Goal: Use online tool/utility: Utilize a website feature to perform a specific function

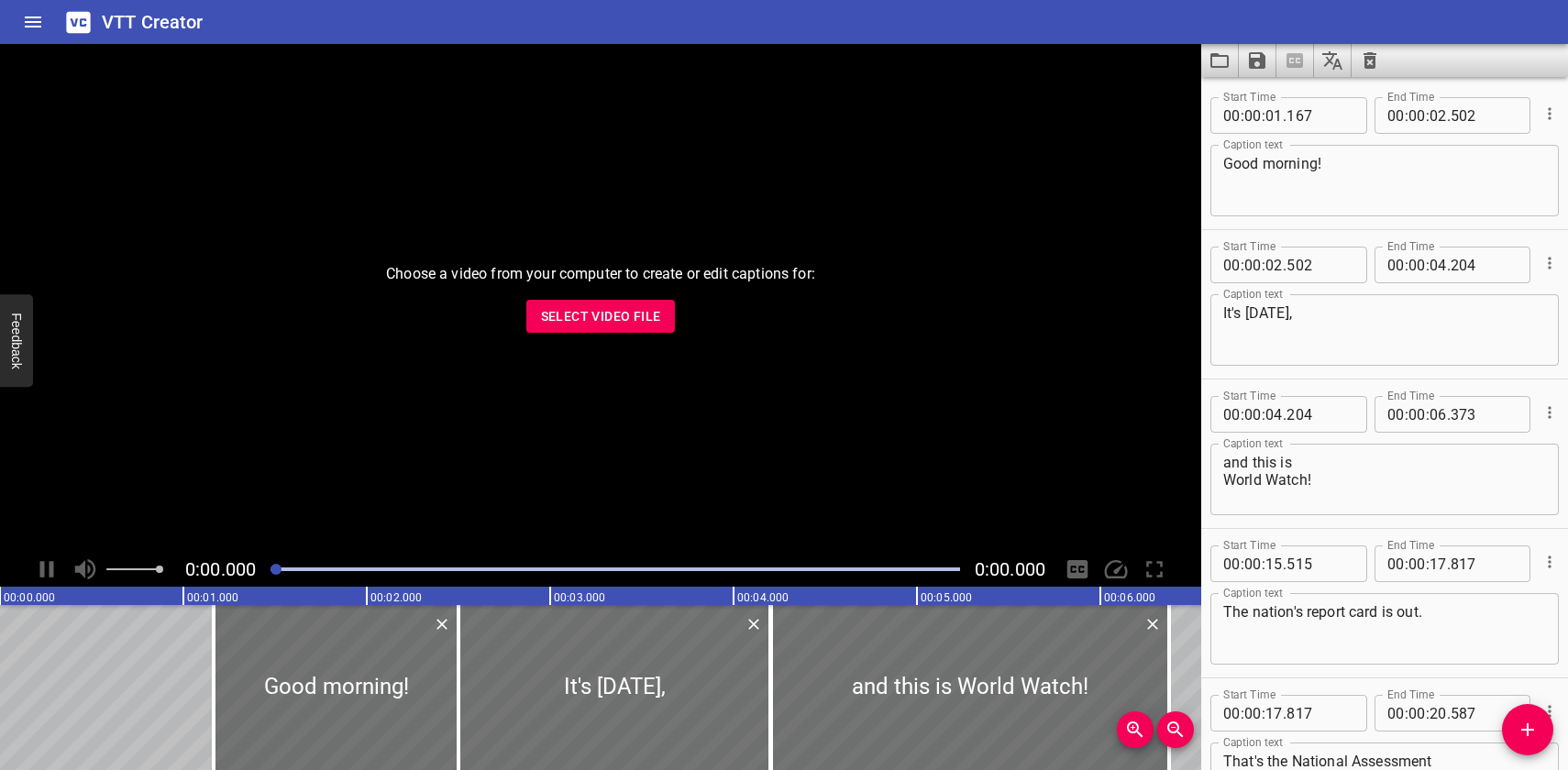
scroll to position [25995, 0]
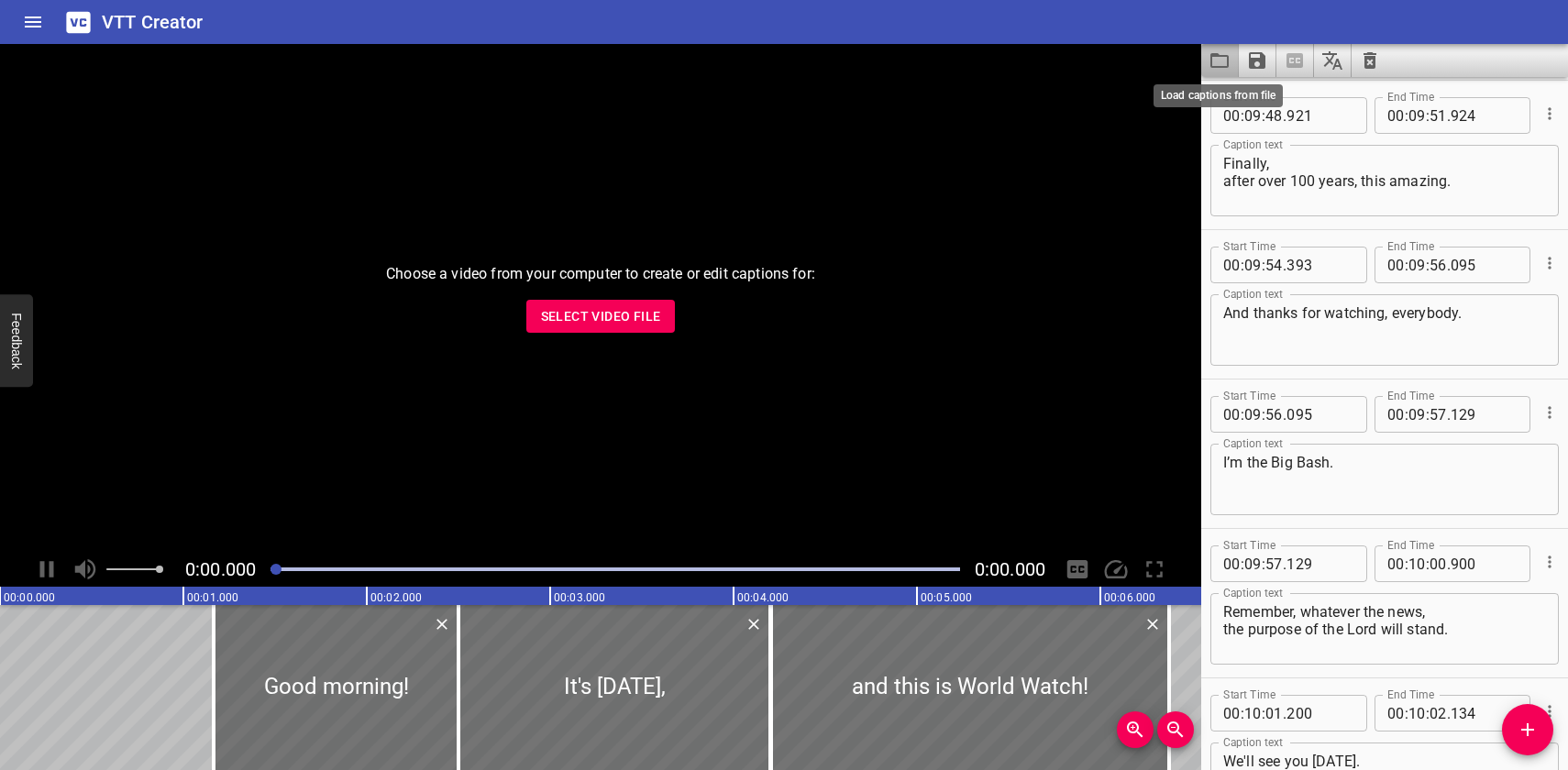
click at [1222, 56] on icon "Load captions from file" at bounding box center [1219, 61] width 18 height 15
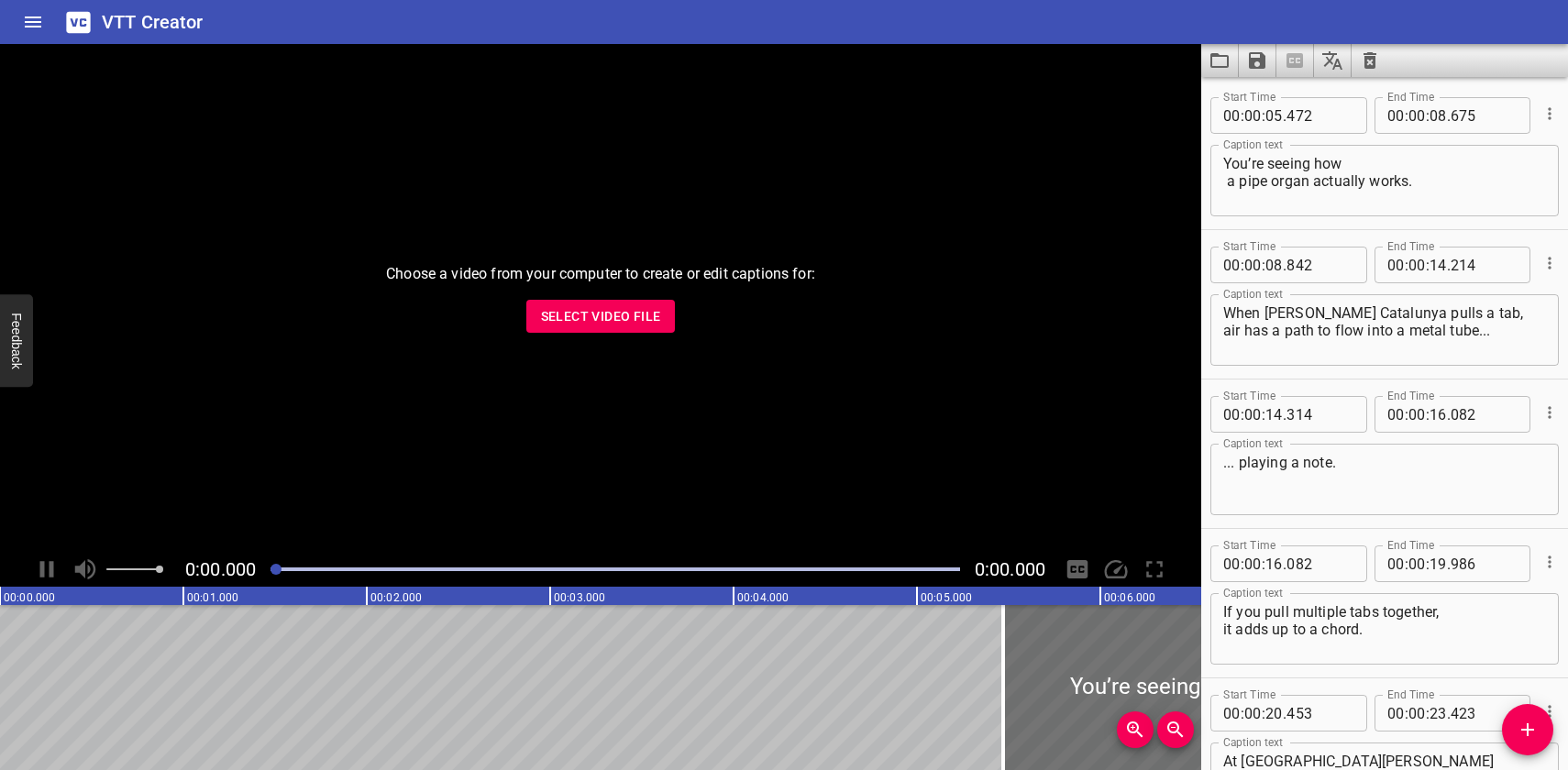
scroll to position [3286, 0]
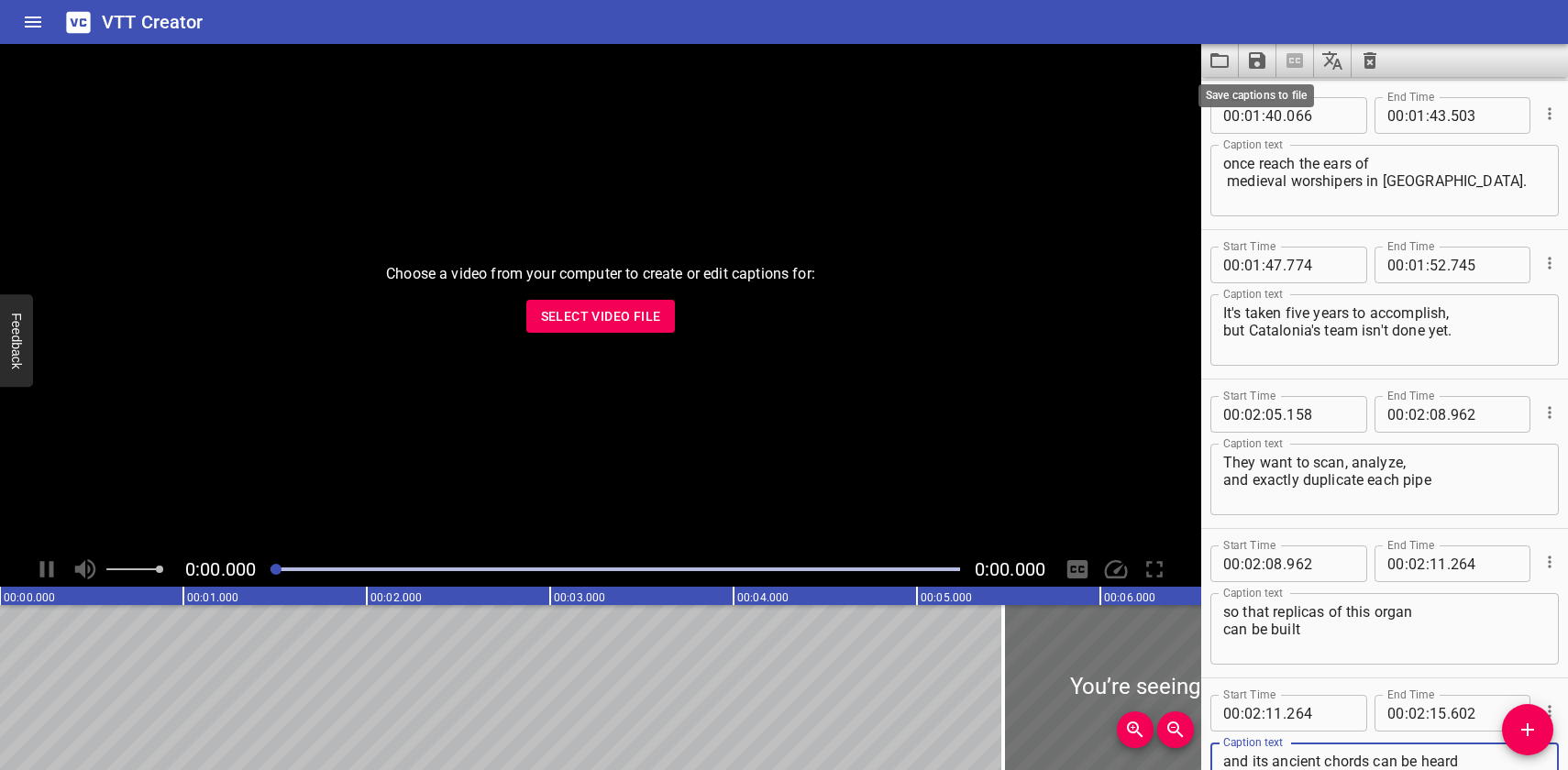
type textarea "and its ancient chords can be heard in other places around the world."
click at [1258, 58] on icon "Save captions to file" at bounding box center [1256, 61] width 17 height 17
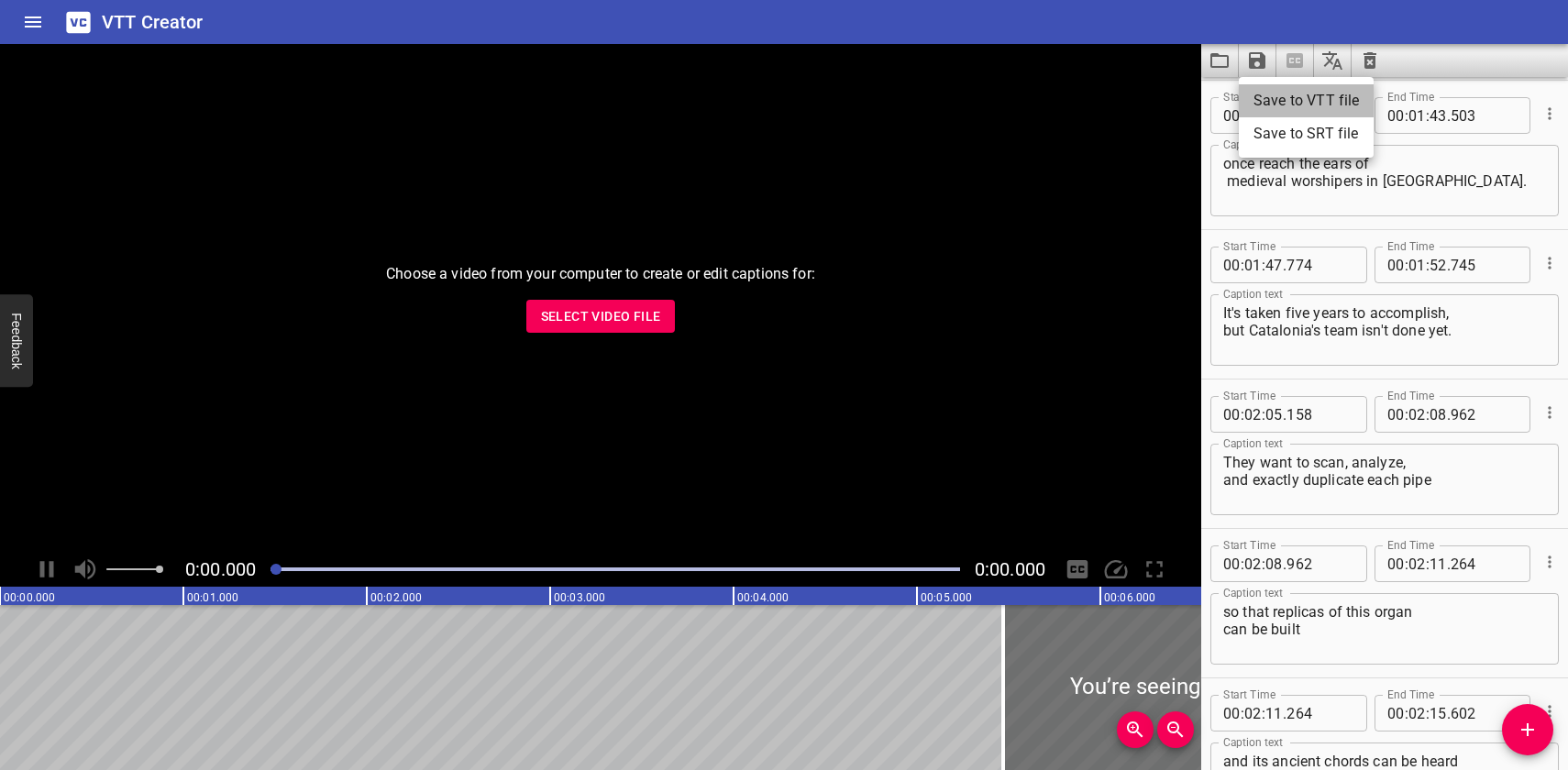
click at [1261, 97] on li "Save to VTT file" at bounding box center [1306, 100] width 135 height 33
click at [1224, 62] on icon "Load captions from file" at bounding box center [1219, 61] width 22 height 22
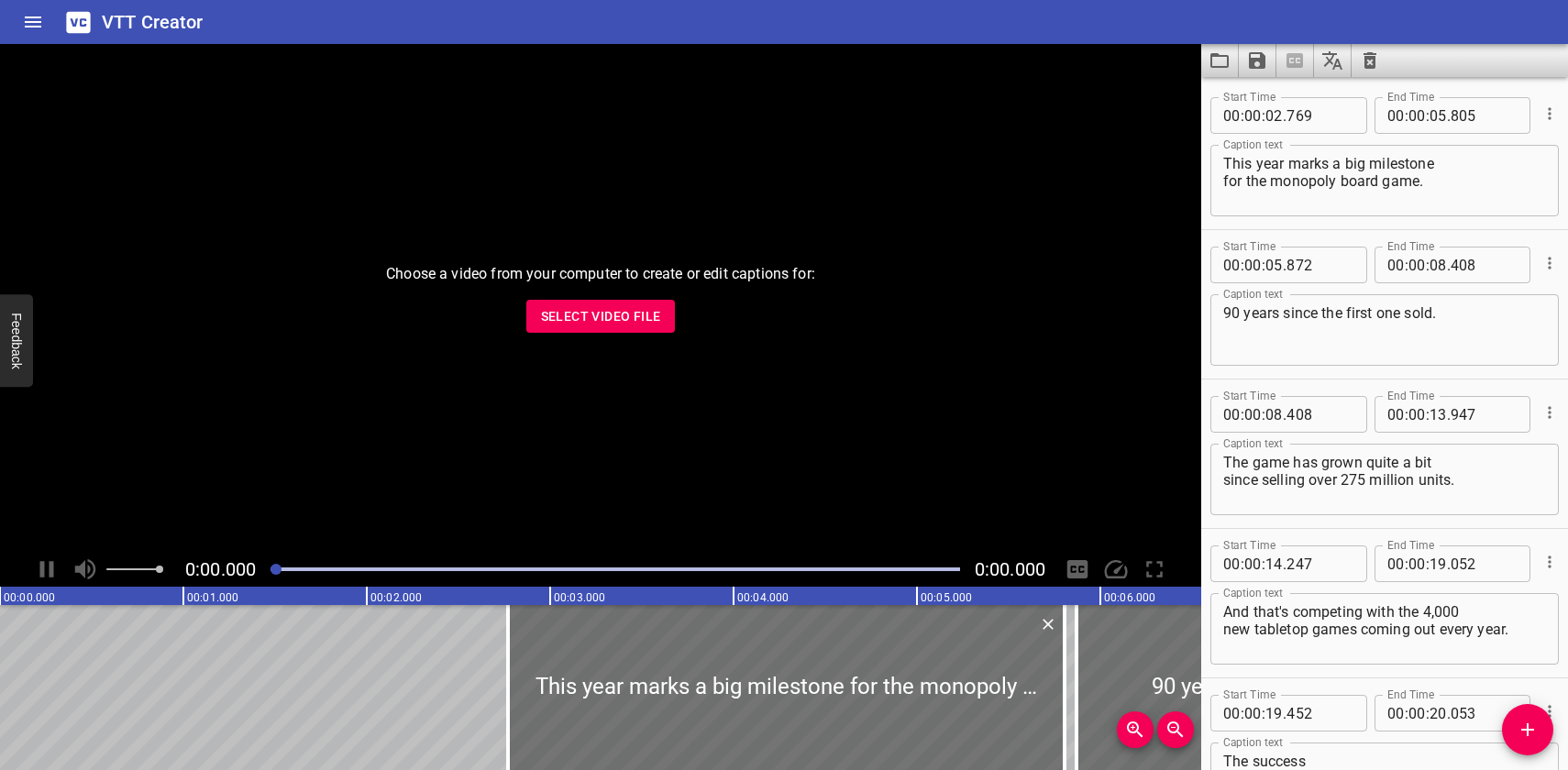
scroll to position [8217, 0]
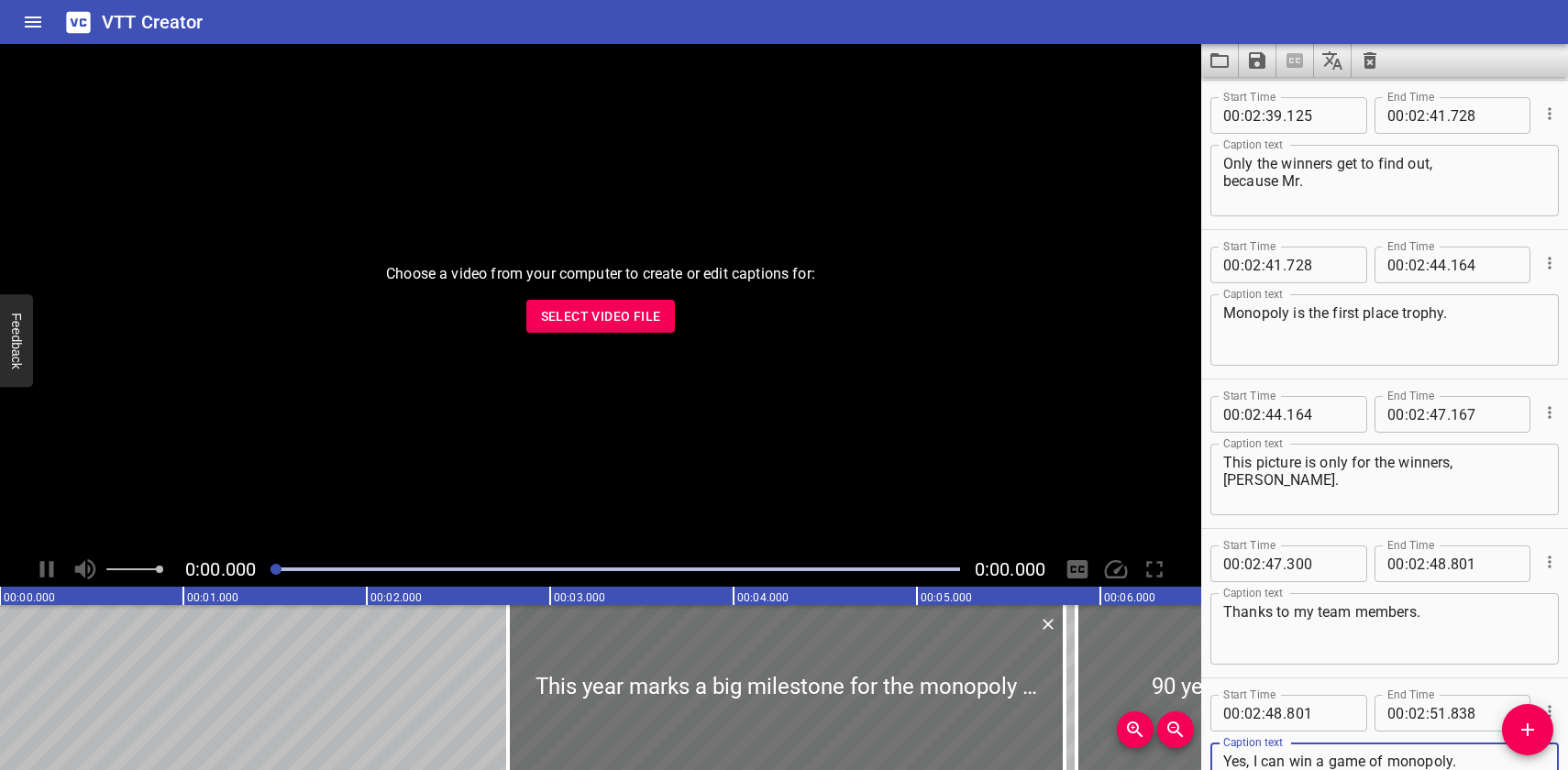
type textarea "Yes, I can win a game of monopoly."
click at [1257, 54] on icon "Save captions to file" at bounding box center [1256, 61] width 17 height 17
click at [1266, 97] on li "Save to VTT file" at bounding box center [1306, 100] width 135 height 33
click at [1210, 59] on icon "Load captions from file" at bounding box center [1219, 61] width 22 height 22
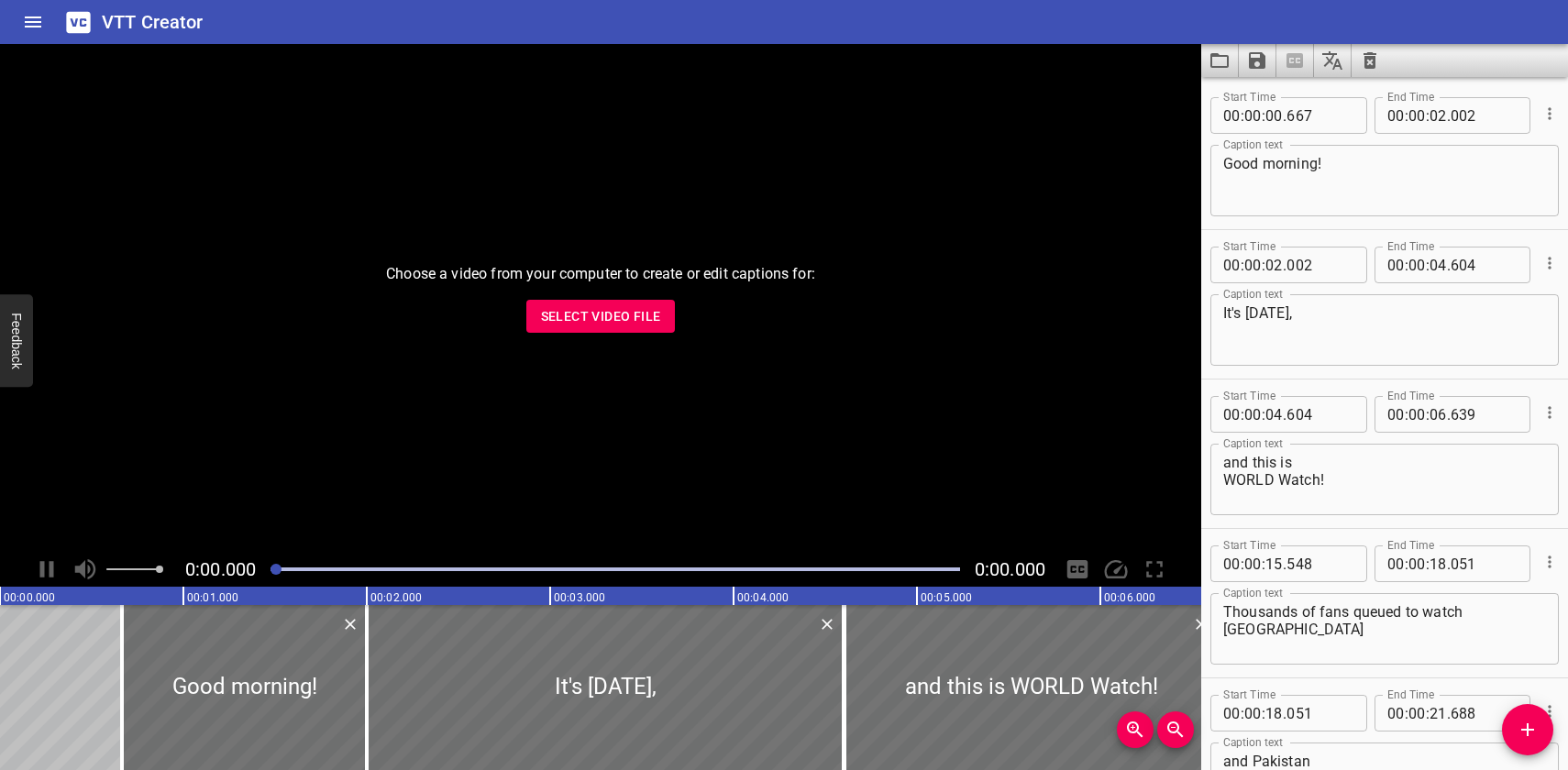
scroll to position [23905, 0]
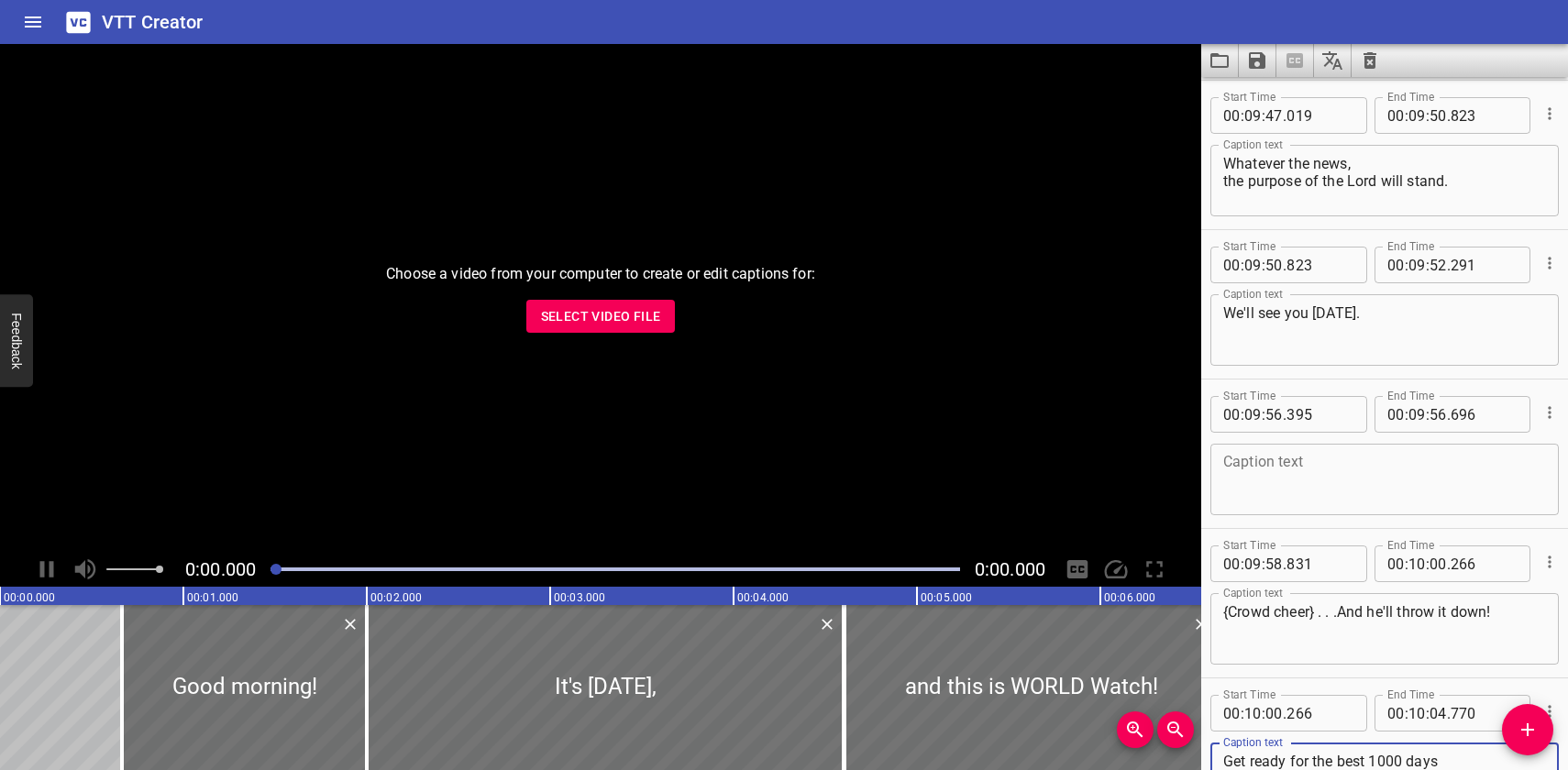
type textarea "Get ready for the best 1000 days of your life at [GEOGRAPHIC_DATA]."
click at [1256, 58] on icon "Save captions to file" at bounding box center [1256, 61] width 17 height 17
click at [1259, 98] on li "Save to VTT file" at bounding box center [1306, 100] width 135 height 33
click at [1213, 58] on icon "Load captions from file" at bounding box center [1219, 61] width 22 height 22
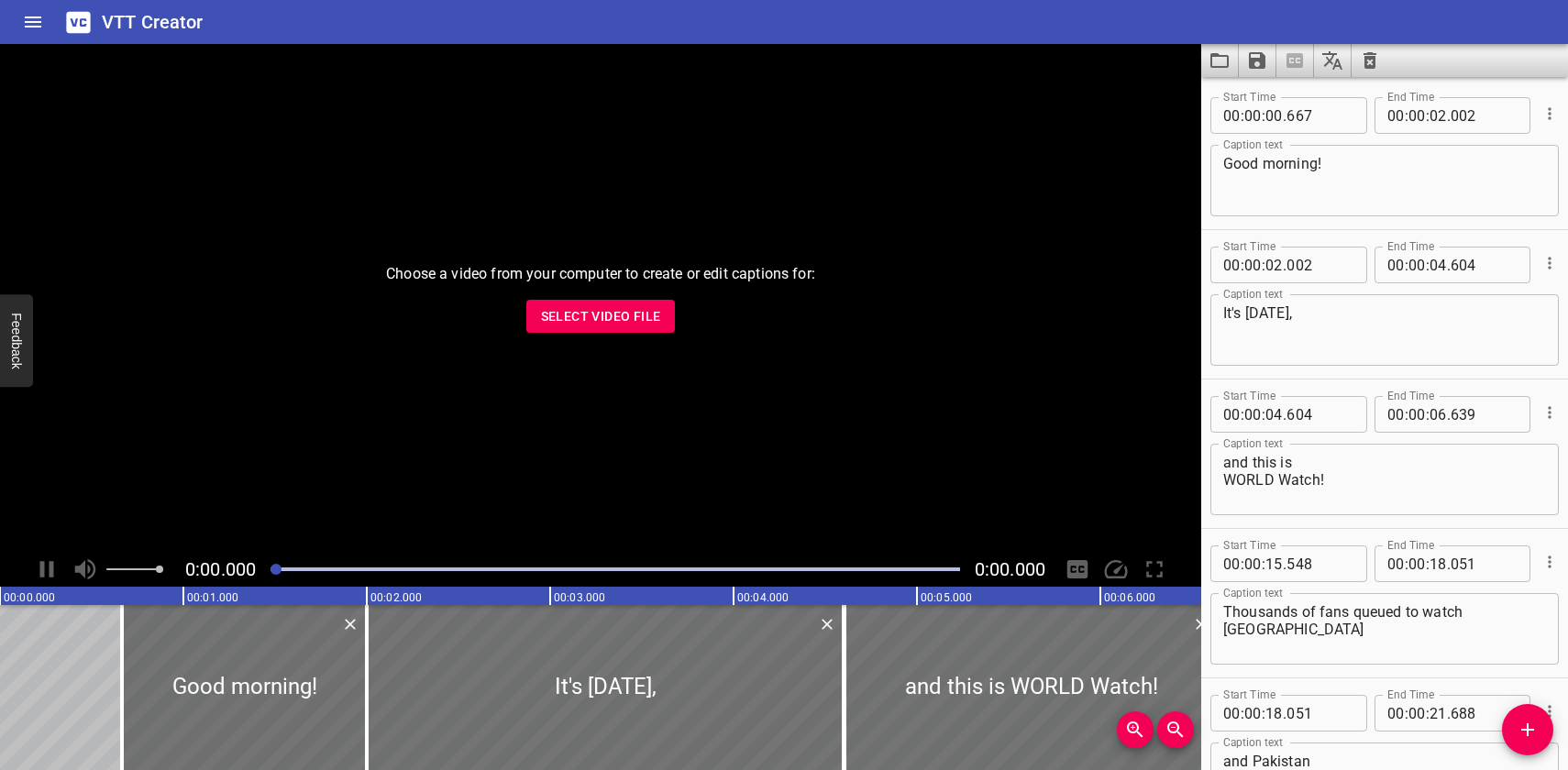
scroll to position [23605, 0]
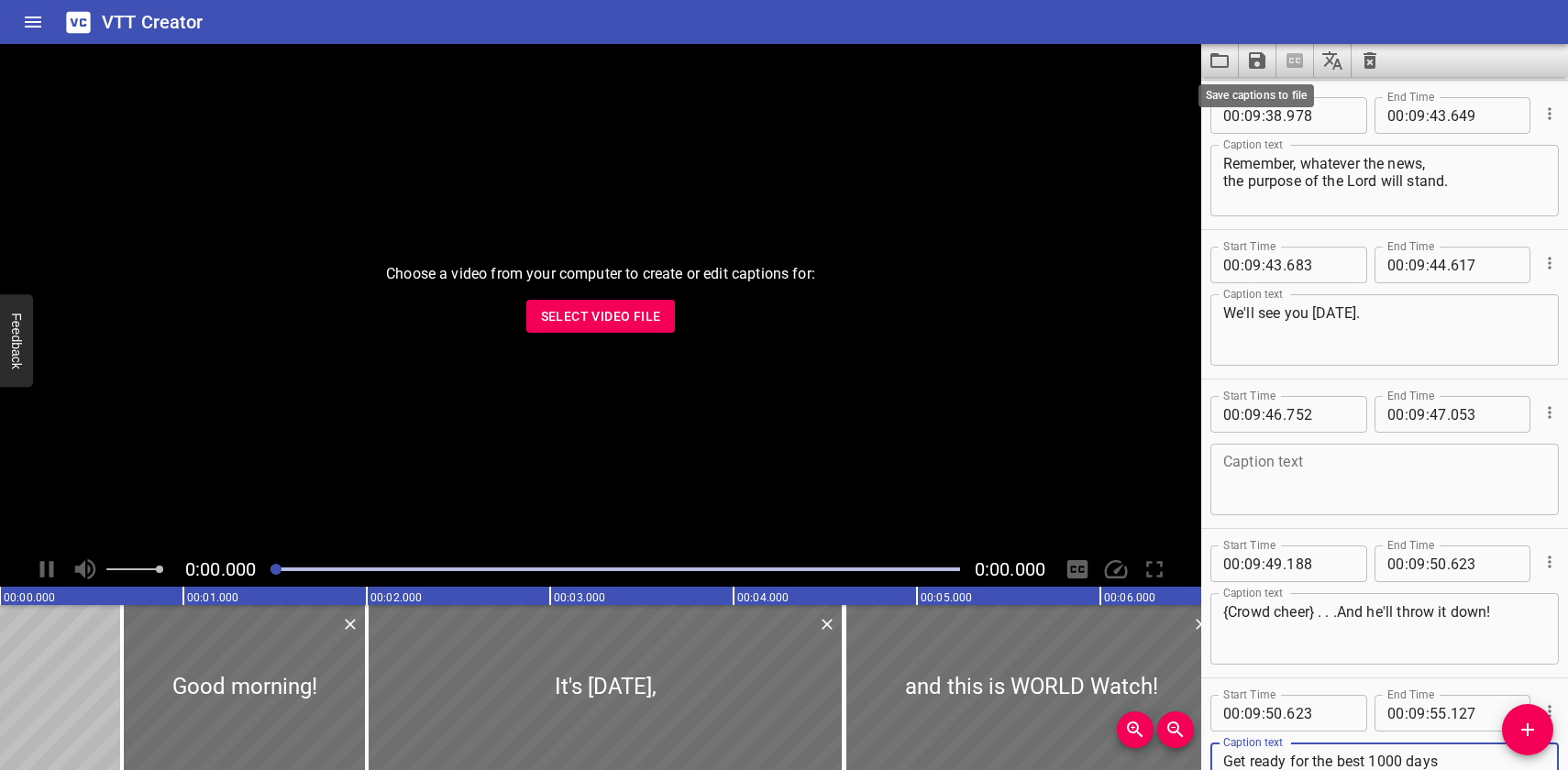
type textarea "Get ready for the best 1000 days of your life at [GEOGRAPHIC_DATA]."
click at [1254, 59] on icon "Save captions to file" at bounding box center [1256, 61] width 17 height 17
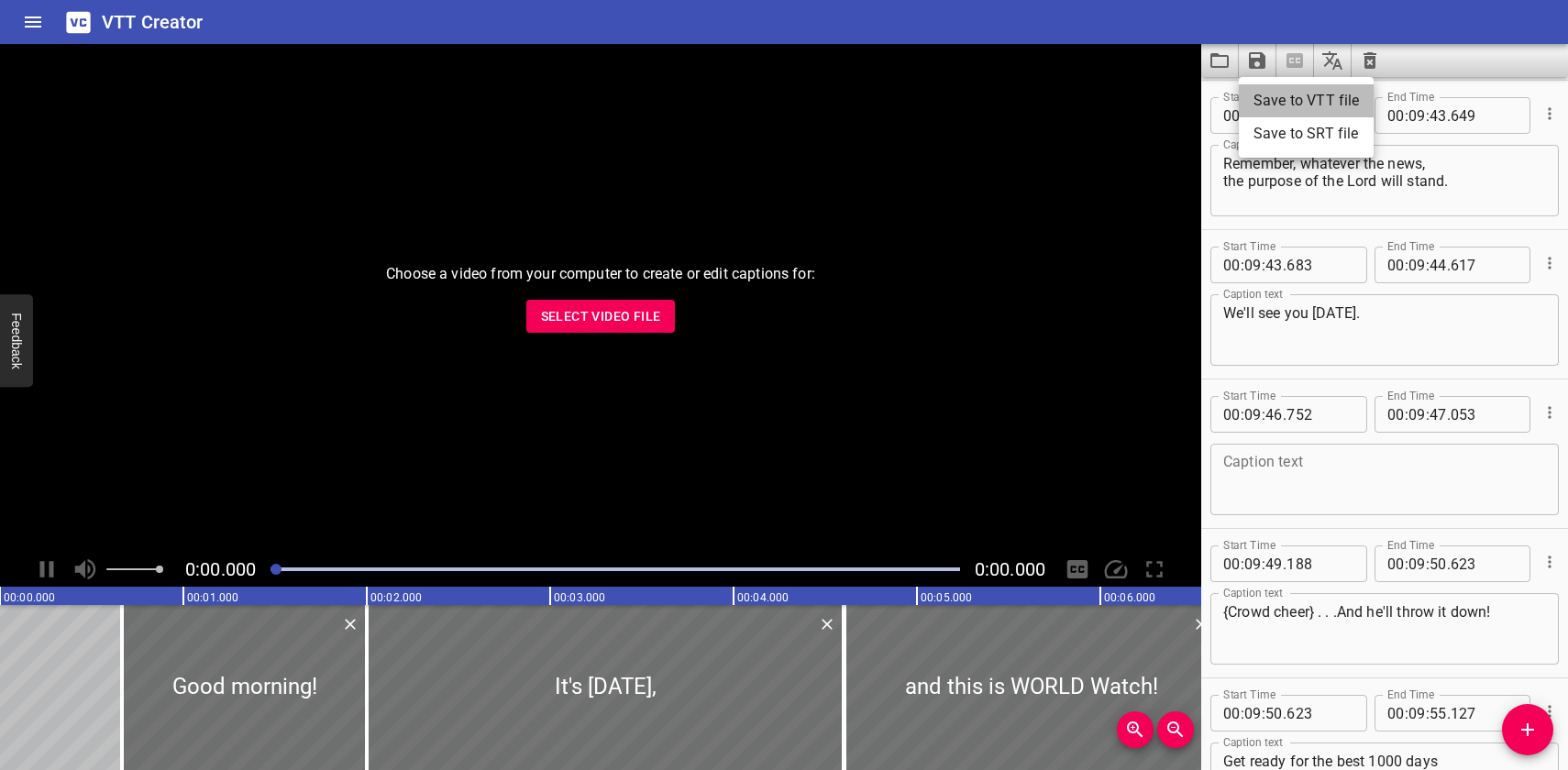
click at [1268, 98] on li "Save to VTT file" at bounding box center [1306, 100] width 135 height 33
